Goal: Task Accomplishment & Management: Manage account settings

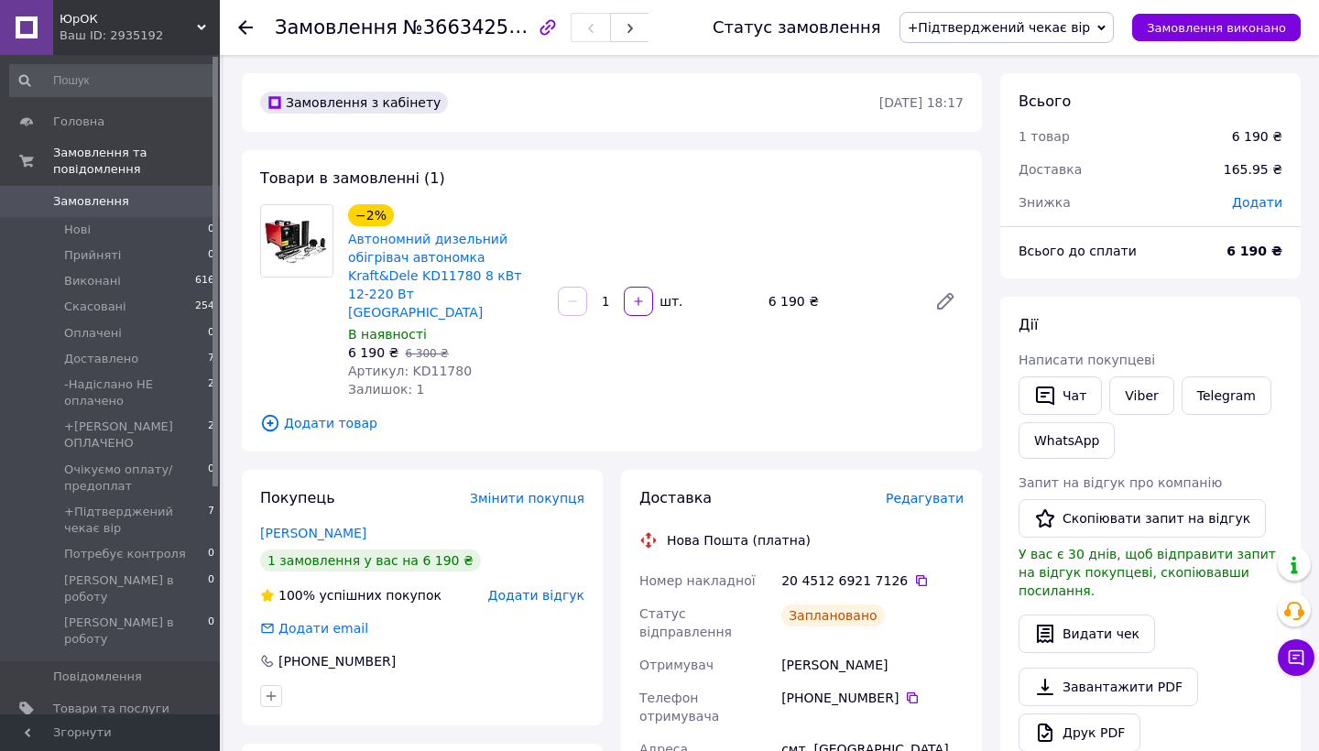
click at [162, 199] on span "Замовлення" at bounding box center [111, 201] width 116 height 16
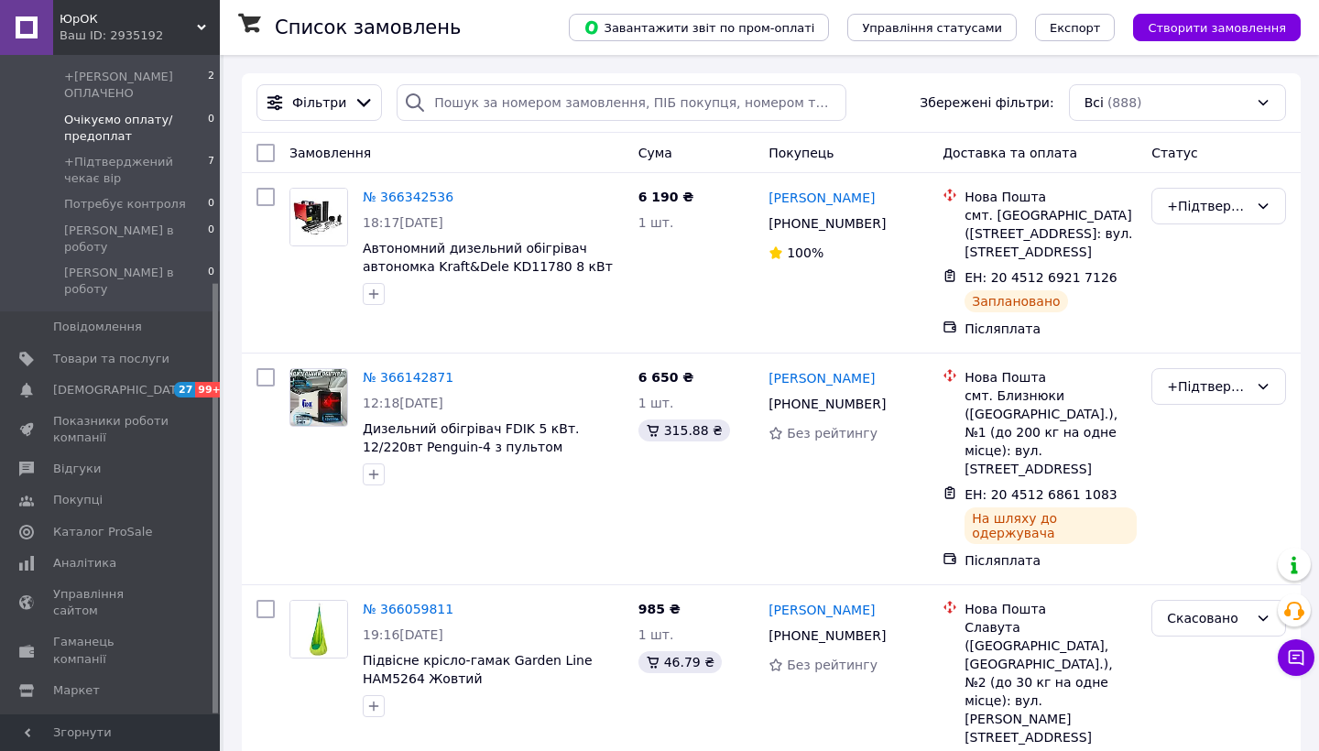
scroll to position [348, 0]
click at [79, 463] on span "Відгуки" at bounding box center [77, 471] width 48 height 16
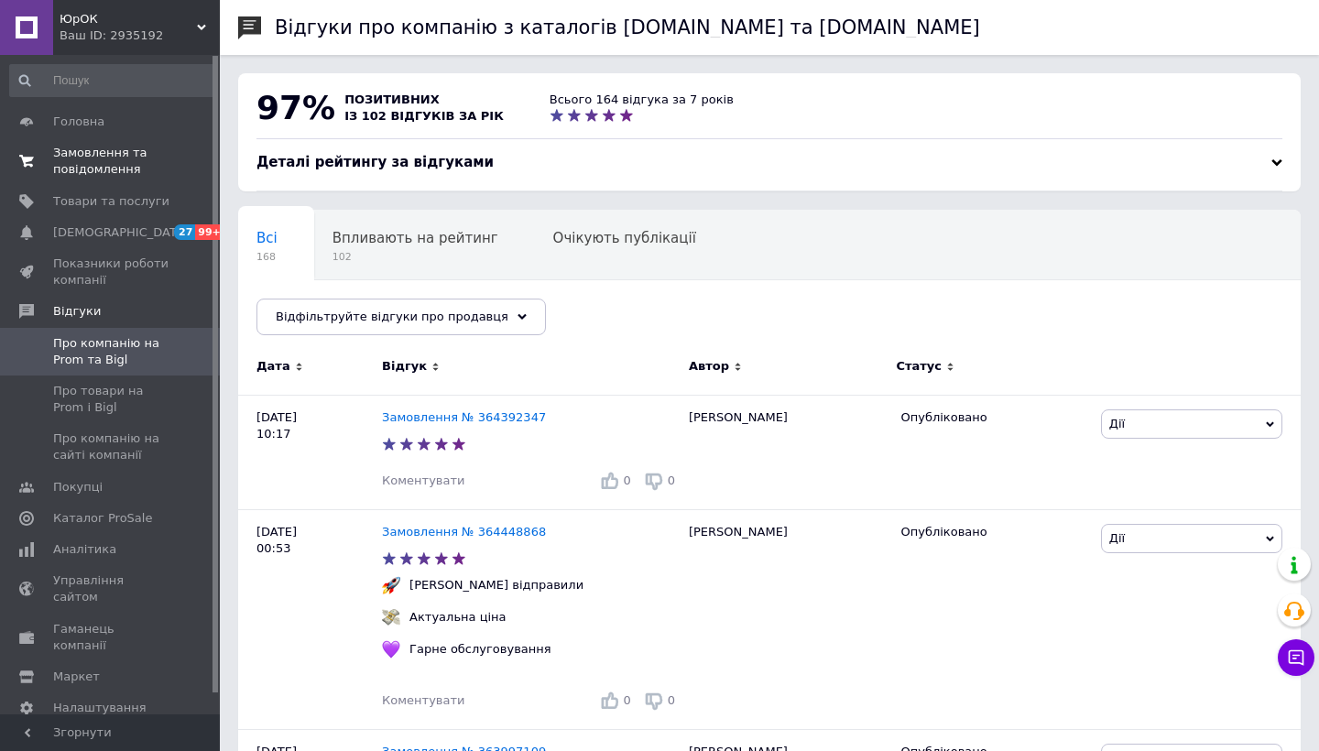
click at [98, 153] on span "Замовлення та повідомлення" at bounding box center [111, 161] width 116 height 33
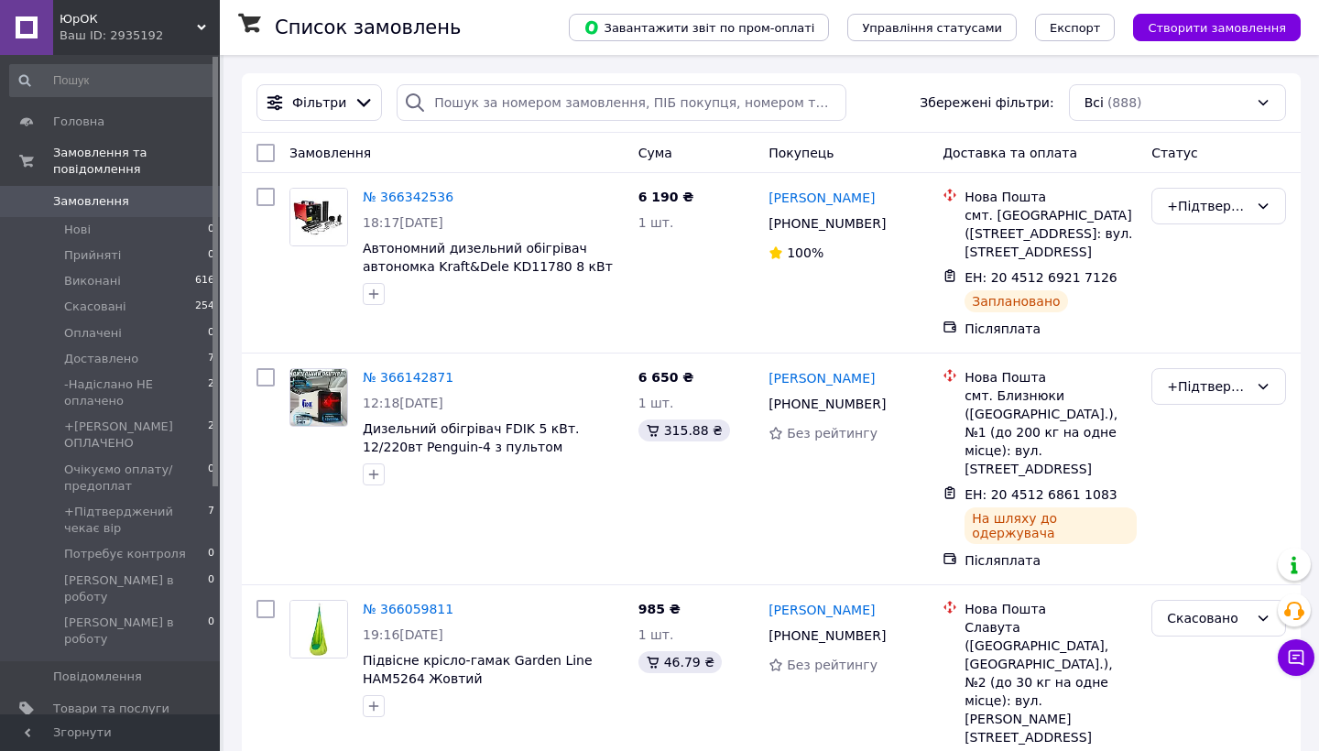
click at [143, 201] on span "Замовлення" at bounding box center [111, 201] width 116 height 16
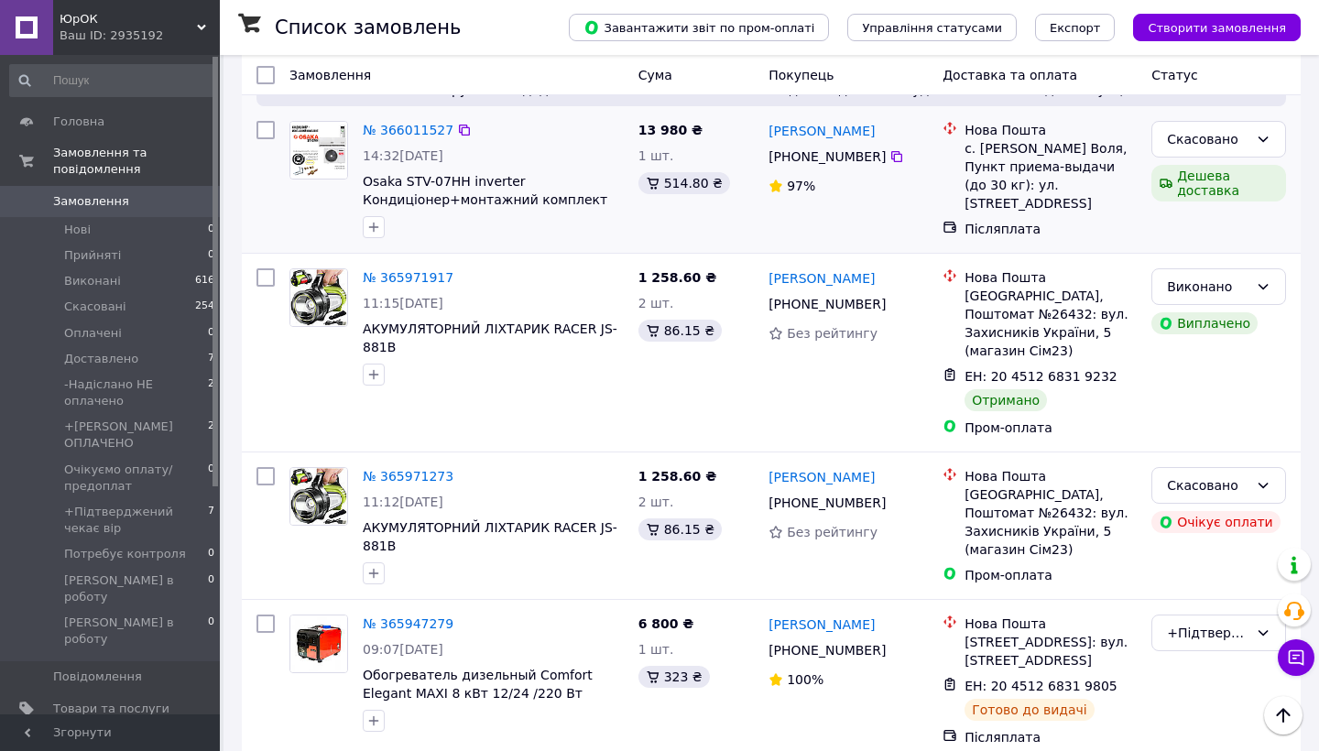
scroll to position [731, 0]
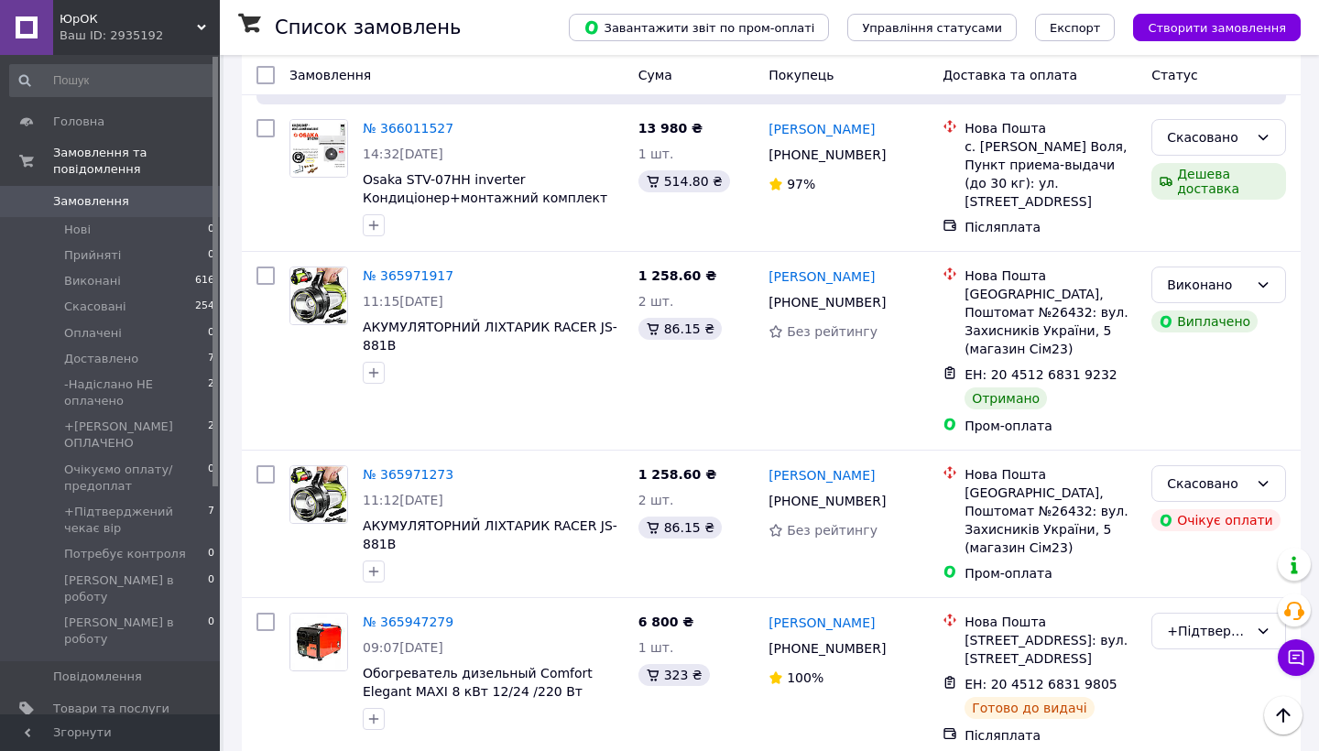
click at [129, 196] on span "Замовлення" at bounding box center [111, 201] width 116 height 16
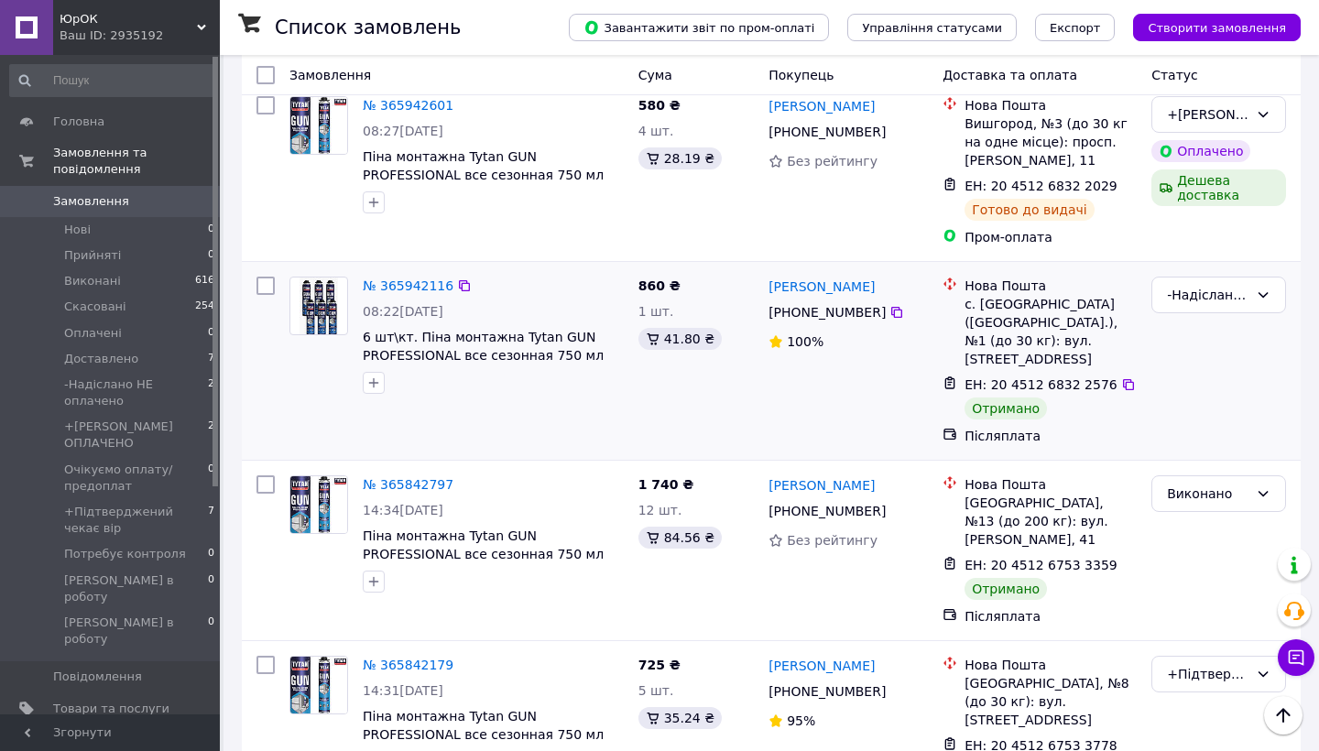
scroll to position [1441, 0]
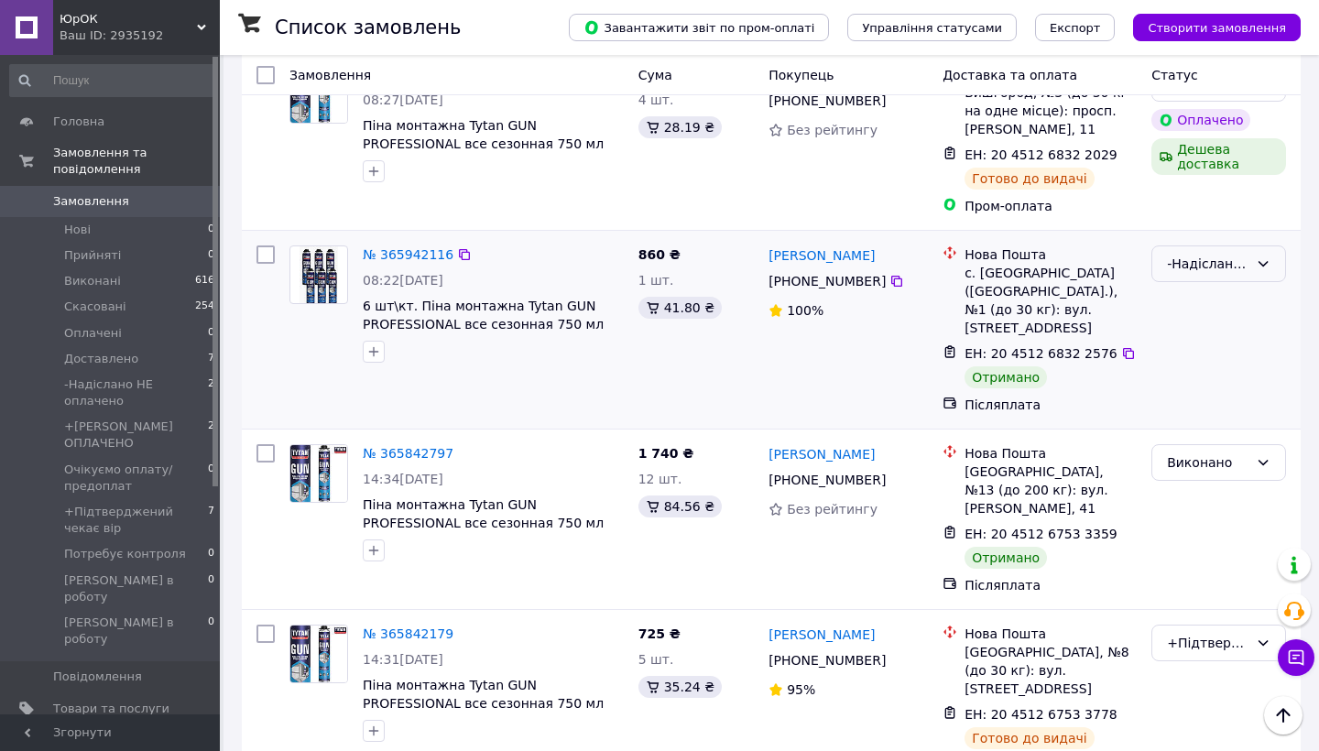
click at [1208, 254] on div "-Надіслано НЕ оплачено" at bounding box center [1208, 264] width 82 height 20
click at [1199, 228] on li "Виконано" at bounding box center [1218, 229] width 133 height 33
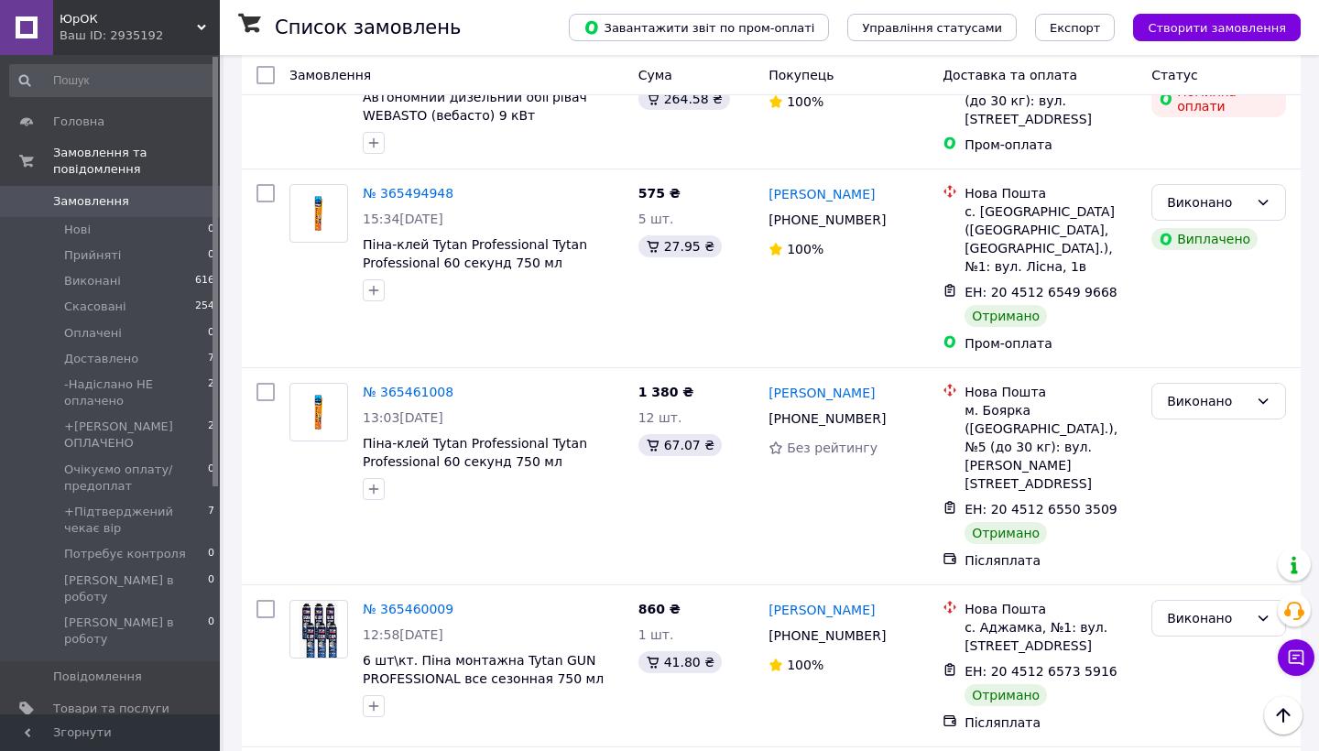
scroll to position [2986, 0]
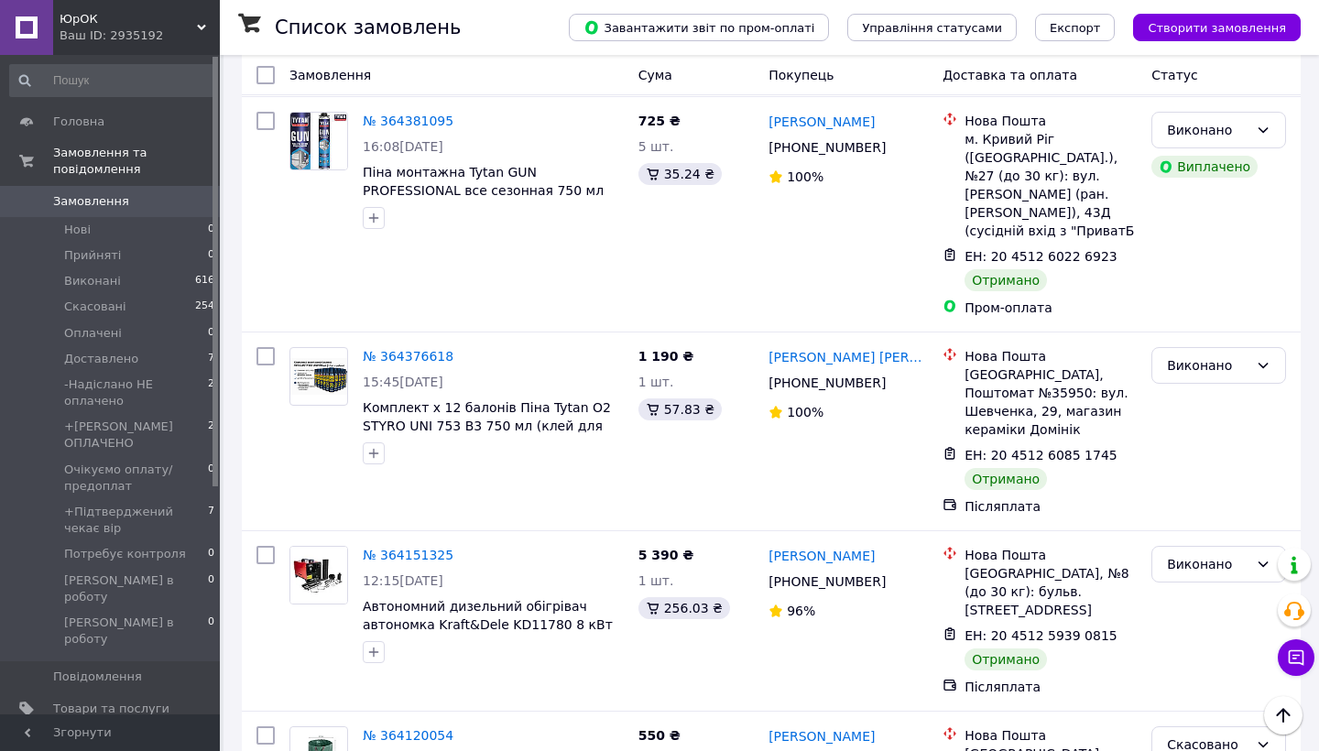
scroll to position [1555, 0]
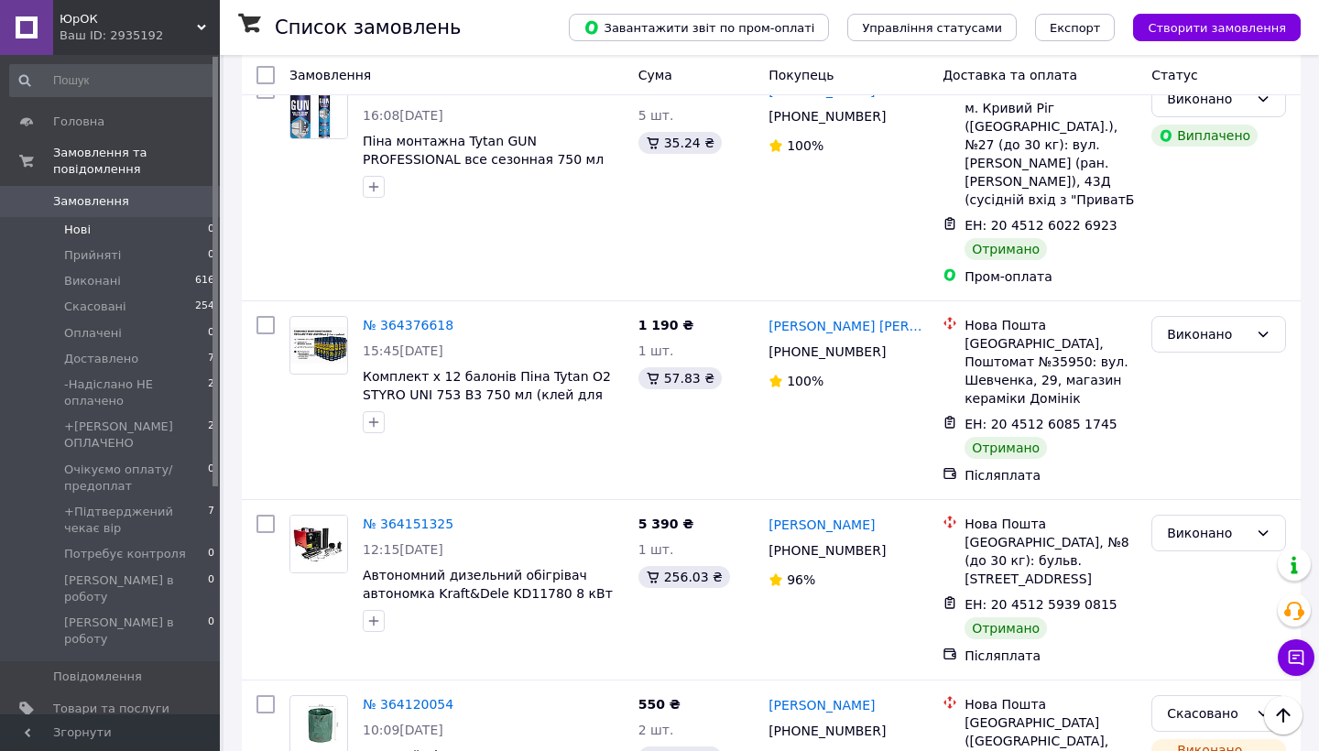
click at [153, 217] on li "Нові 0" at bounding box center [112, 230] width 225 height 26
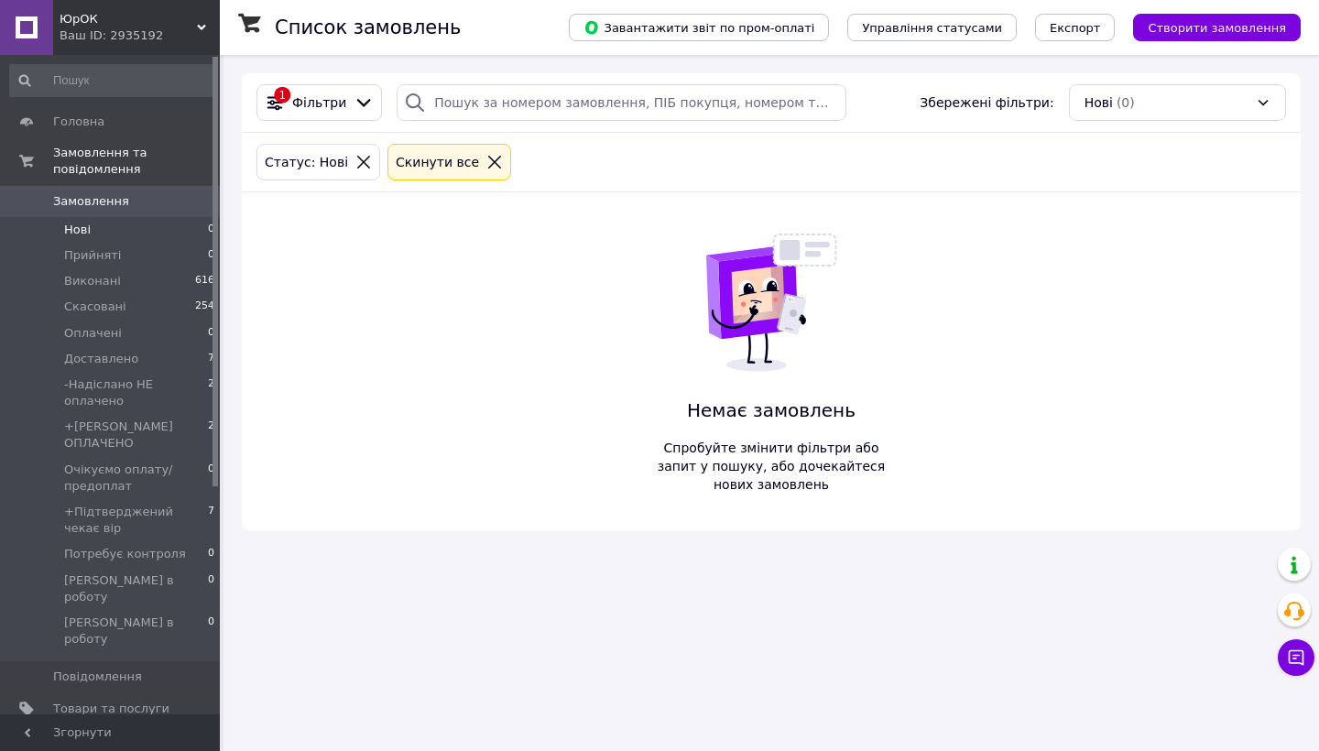
click at [154, 207] on span "Замовлення" at bounding box center [111, 201] width 116 height 16
